Goal: Information Seeking & Learning: Learn about a topic

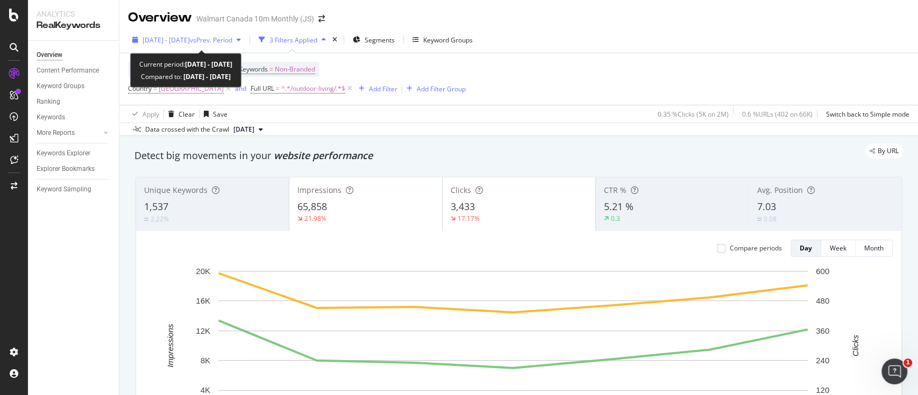
click at [190, 40] on span "2025 Sep. 7th - Sep. 13th" at bounding box center [166, 40] width 47 height 9
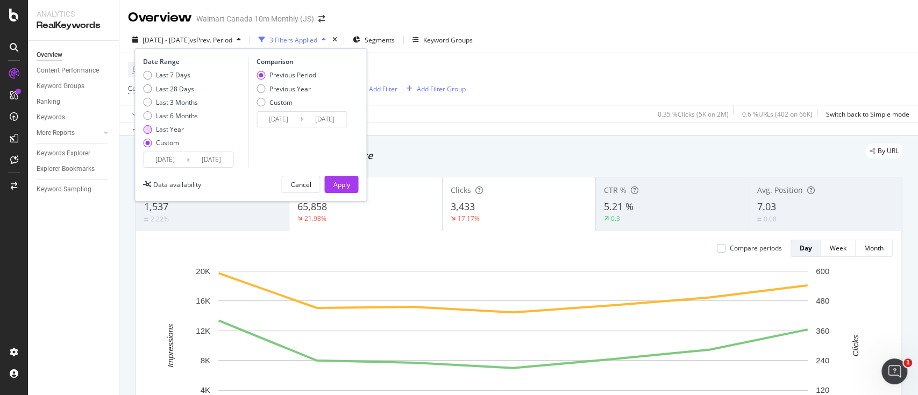
click at [151, 129] on div "Last Year" at bounding box center [147, 129] width 9 height 9
type input "2024/09/15"
type input "2025/09/14"
type input "2023/09/16"
type input "2024/09/14"
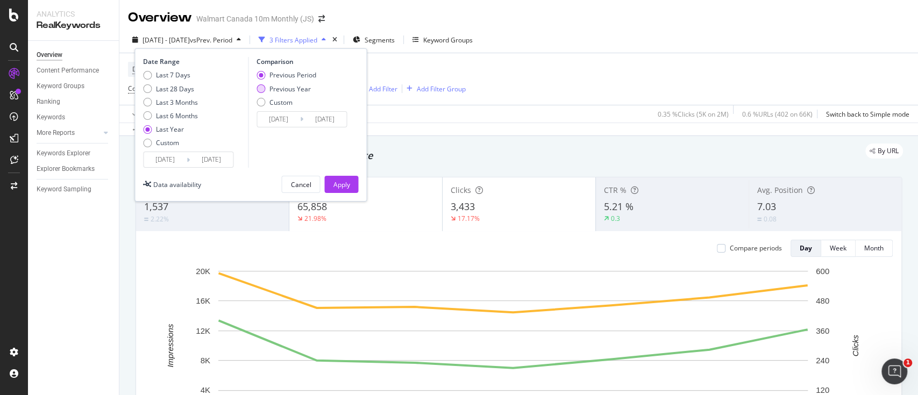
click at [259, 86] on div "Previous Year" at bounding box center [261, 88] width 9 height 9
type input "2023/09/17"
type input "2024/09/15"
click at [263, 72] on div "Previous Period" at bounding box center [261, 75] width 9 height 9
type input "2023/09/16"
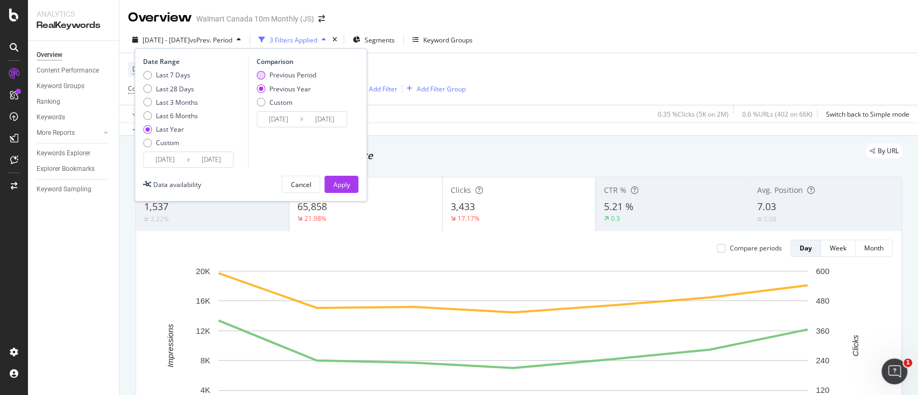
type input "2024/09/14"
click at [343, 183] on div "Apply" at bounding box center [341, 184] width 17 height 9
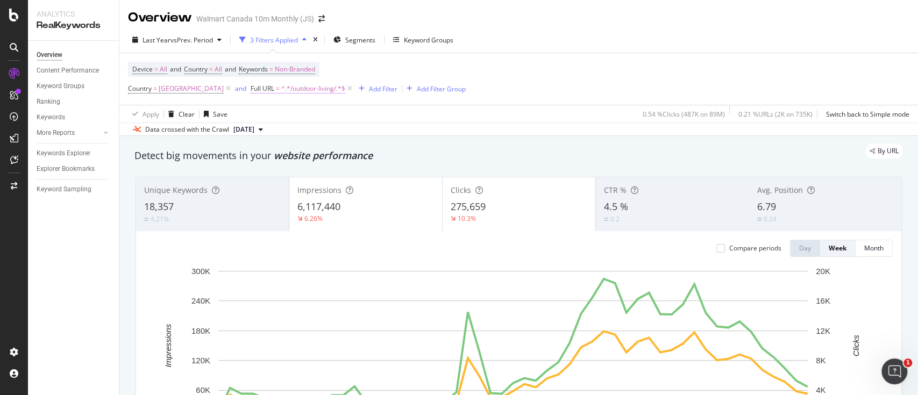
click at [281, 83] on span "^.*/outdoor-living/.*$" at bounding box center [313, 88] width 64 height 15
click at [329, 133] on icon at bounding box center [328, 133] width 6 height 8
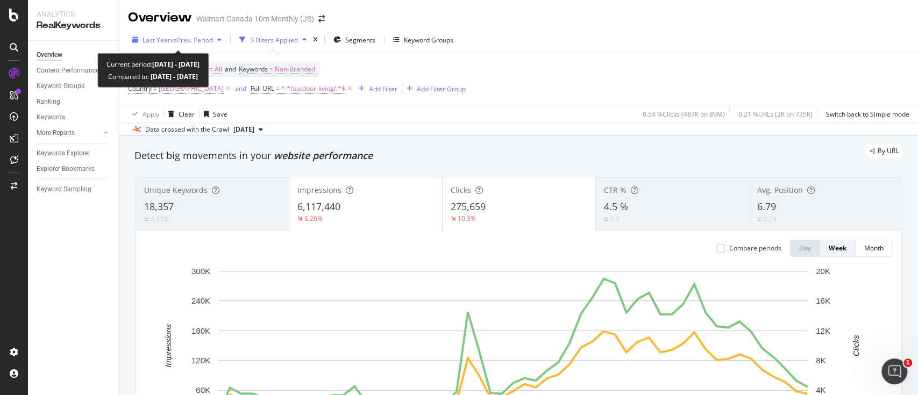
click at [222, 41] on icon "button" at bounding box center [219, 40] width 4 height 6
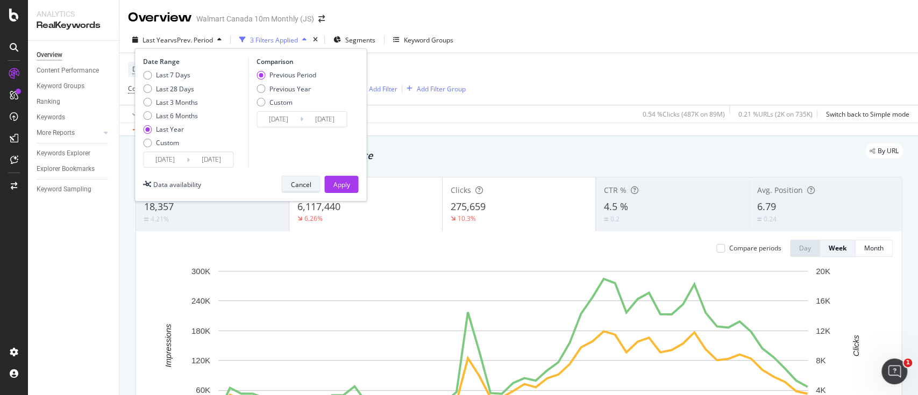
click at [307, 180] on div "Cancel" at bounding box center [300, 184] width 20 height 9
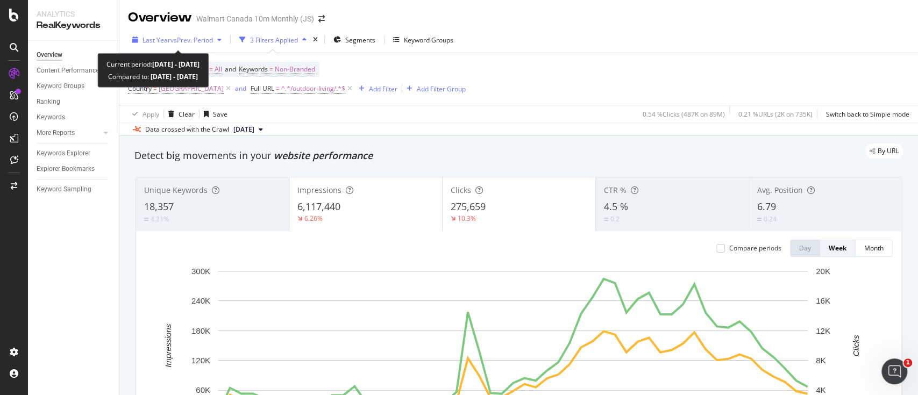
click at [222, 40] on icon "button" at bounding box center [219, 40] width 4 height 6
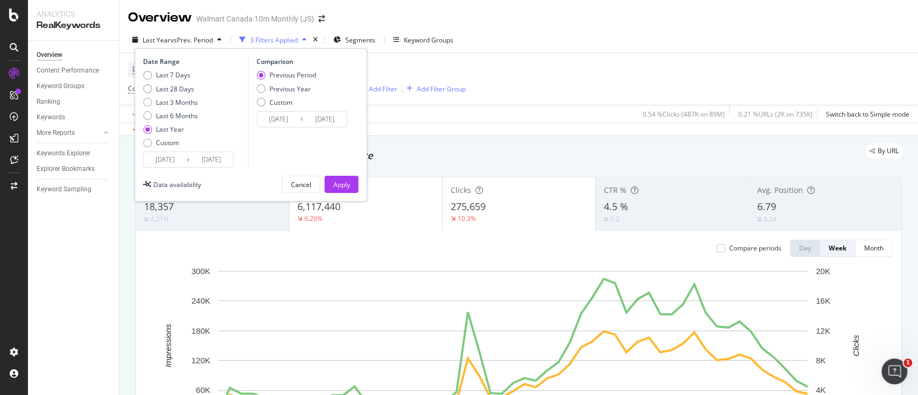
click at [444, 69] on div "Device = All and Country = All and Keywords = Non-Branded Country = Canada and …" at bounding box center [519, 79] width 782 height 52
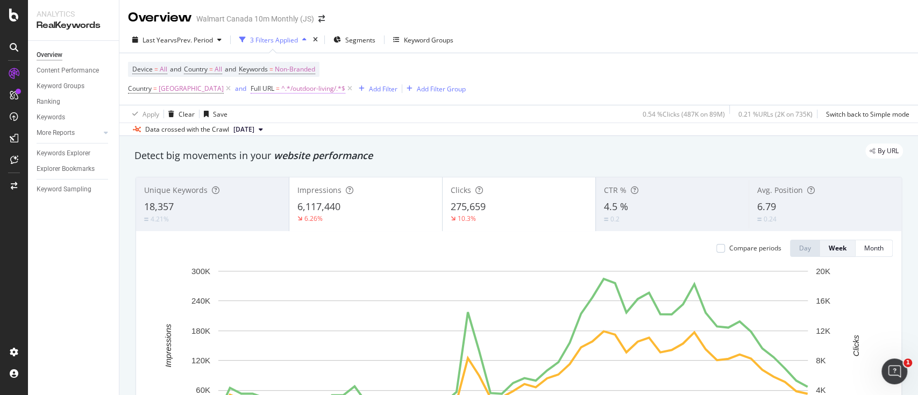
click at [281, 86] on span "^.*/outdoor-living/.*$" at bounding box center [313, 88] width 64 height 15
click at [272, 132] on input "/outdoor-living/" at bounding box center [269, 132] width 102 height 17
paste input "[URL][DOMAIN_NAME]"
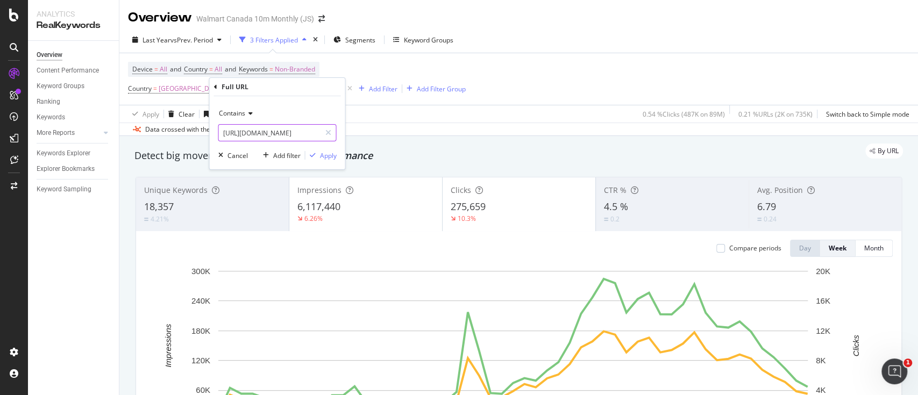
scroll to position [0, 130]
type input "[URL][DOMAIN_NAME]"
click at [329, 154] on div "Apply" at bounding box center [328, 155] width 17 height 9
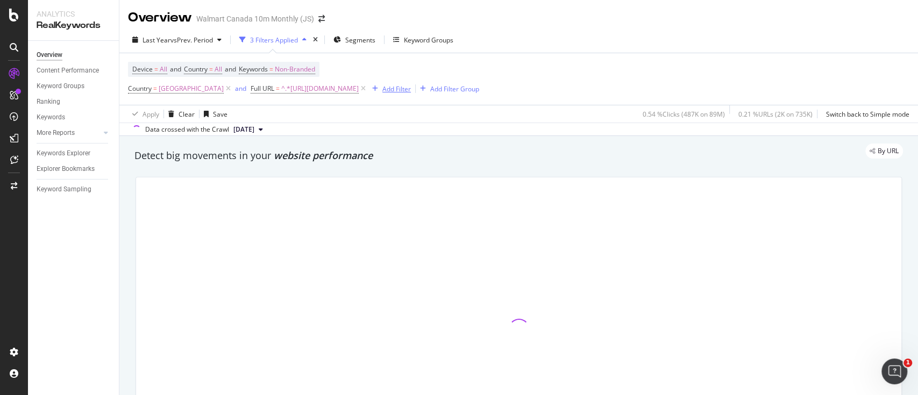
click at [411, 91] on div "Add Filter" at bounding box center [396, 88] width 29 height 9
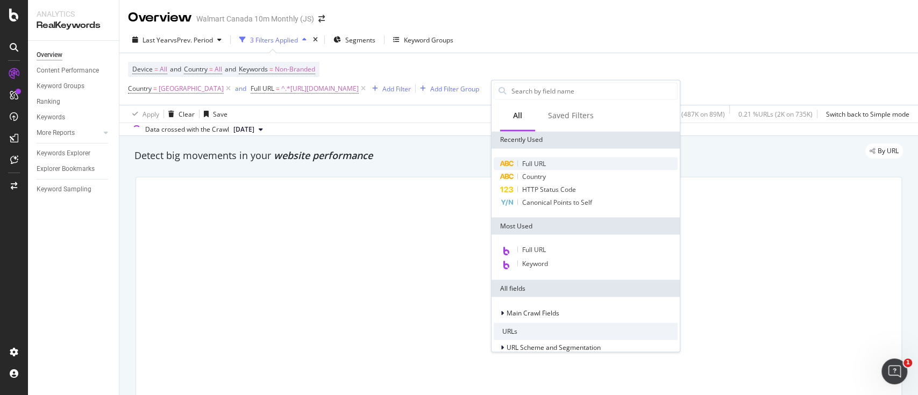
click at [538, 164] on span "Full URL" at bounding box center [534, 163] width 24 height 9
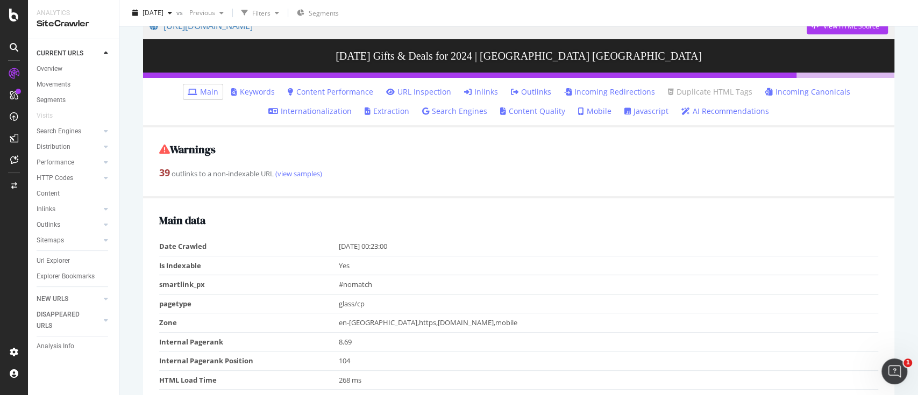
scroll to position [143, 0]
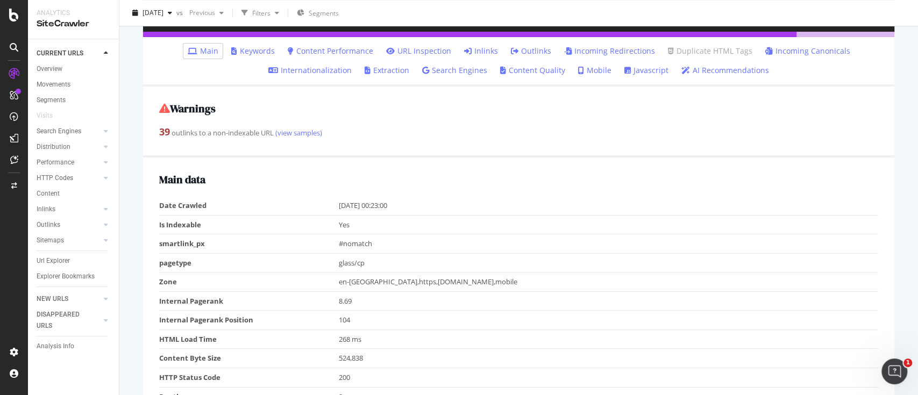
click at [258, 49] on link "Keywords" at bounding box center [253, 51] width 44 height 11
